Goal: Communication & Community: Answer question/provide support

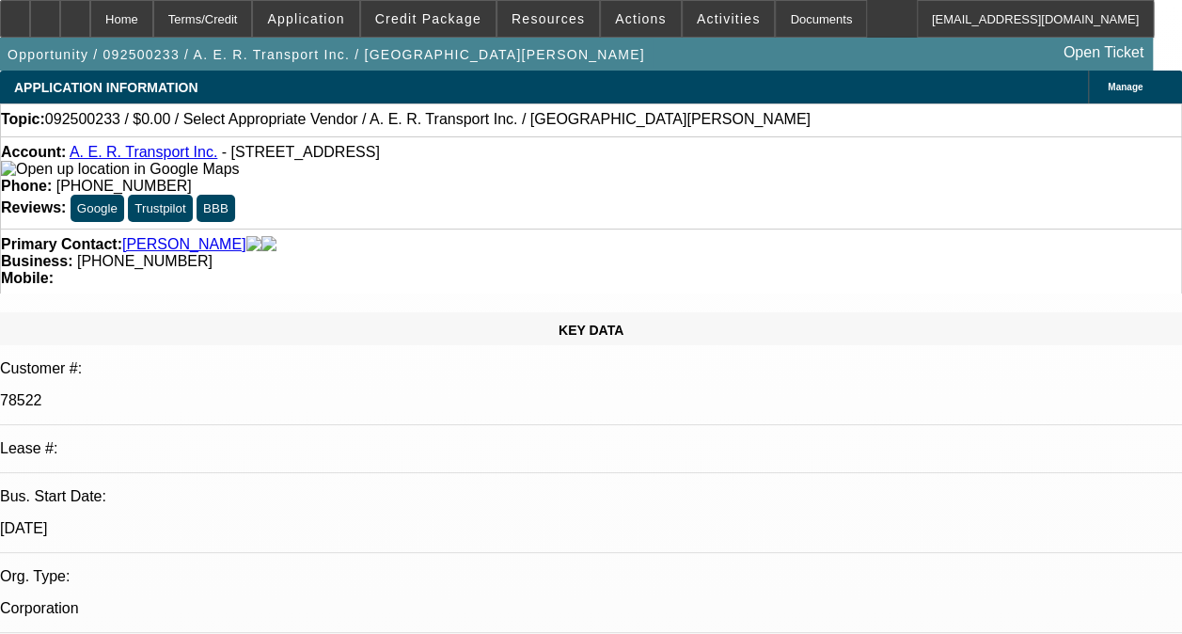
select select "0"
select select "2"
select select "0.1"
select select "1"
select select "2"
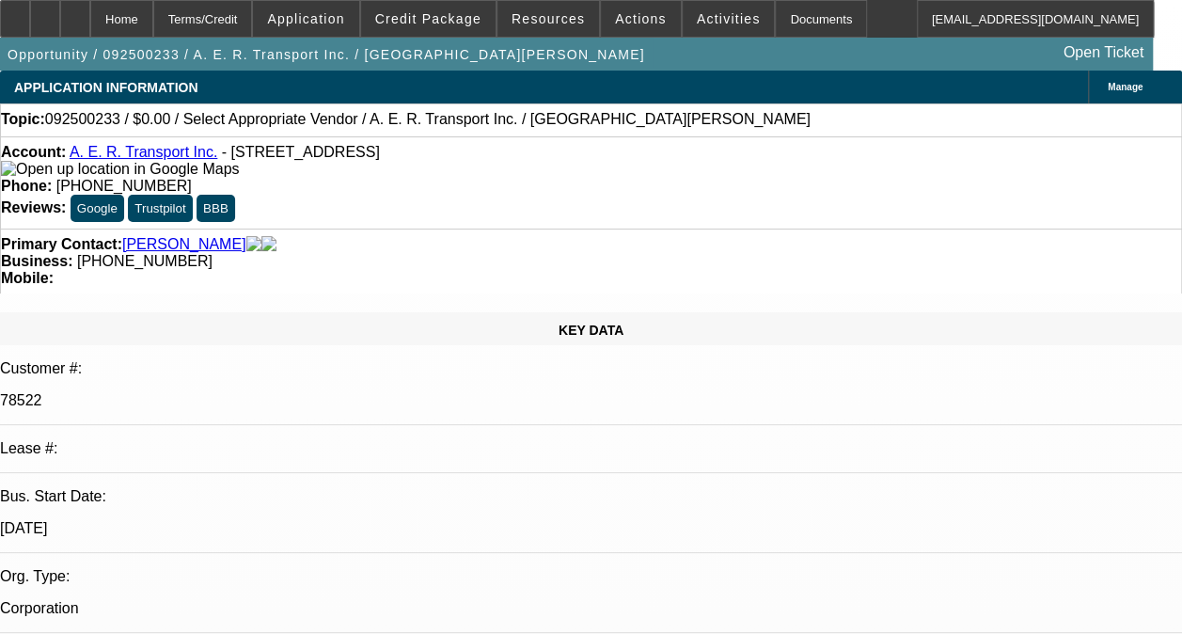
select select "4"
radio input "true"
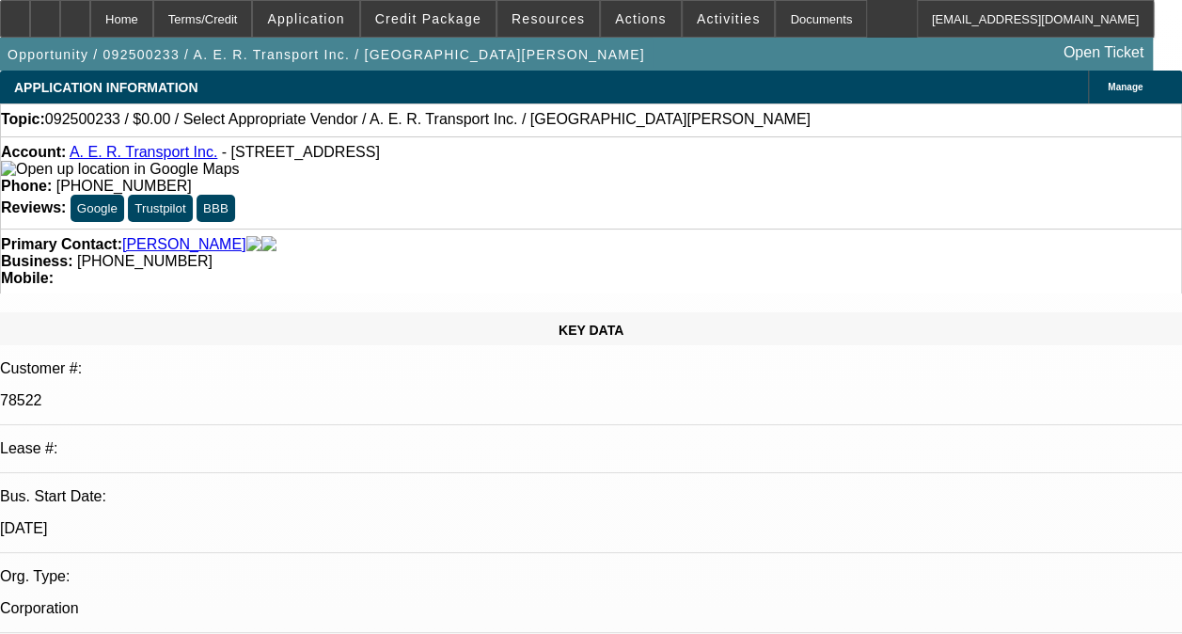
drag, startPoint x: 1043, startPoint y: 327, endPoint x: 1077, endPoint y: 334, distance: 34.5
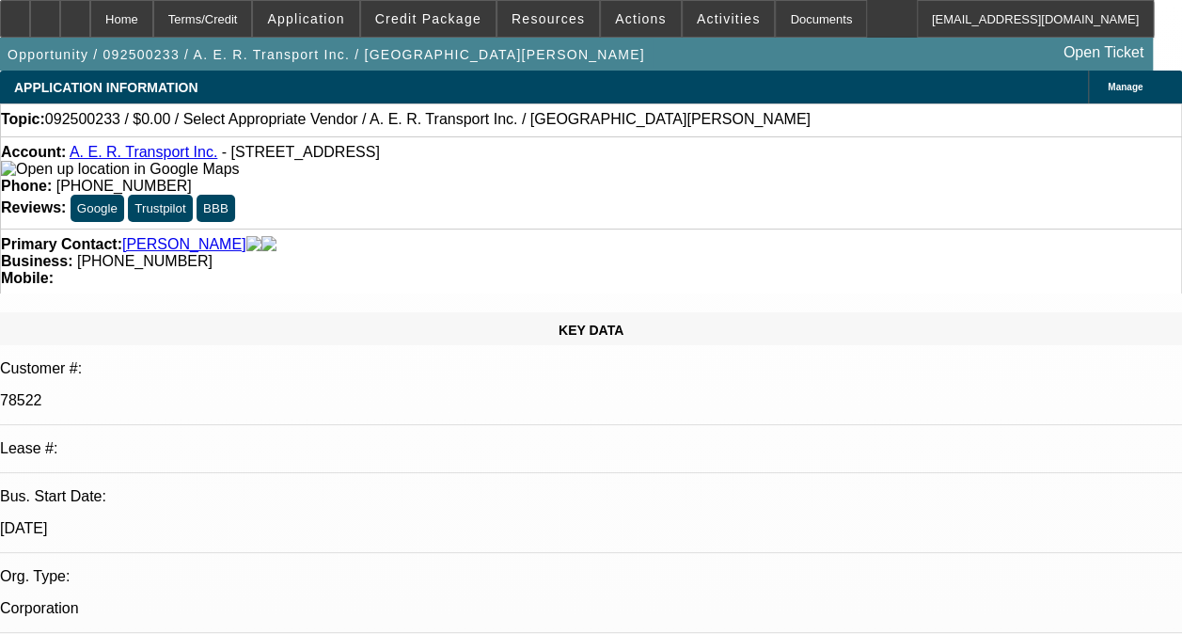
type textarea "-01 CONTRACT IS PAID OFF AND TERMINATED, WAS ON ONGOING ACH. COLLECTION NOTES A…"
radio input "true"
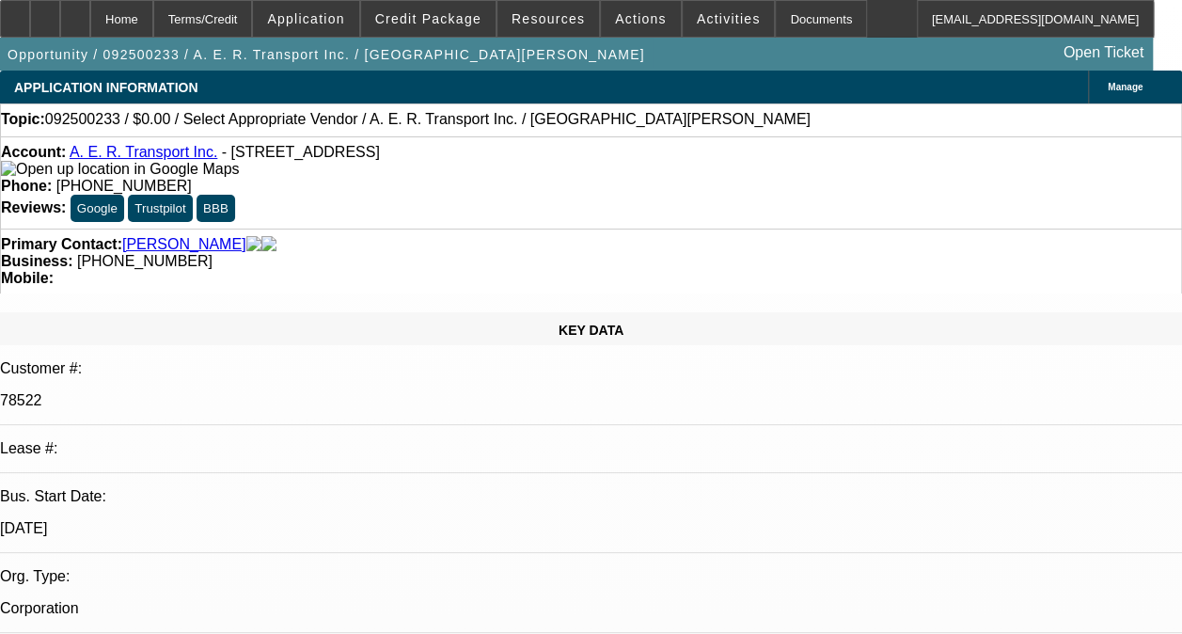
scroll to position [0, 0]
